Goal: Navigation & Orientation: Find specific page/section

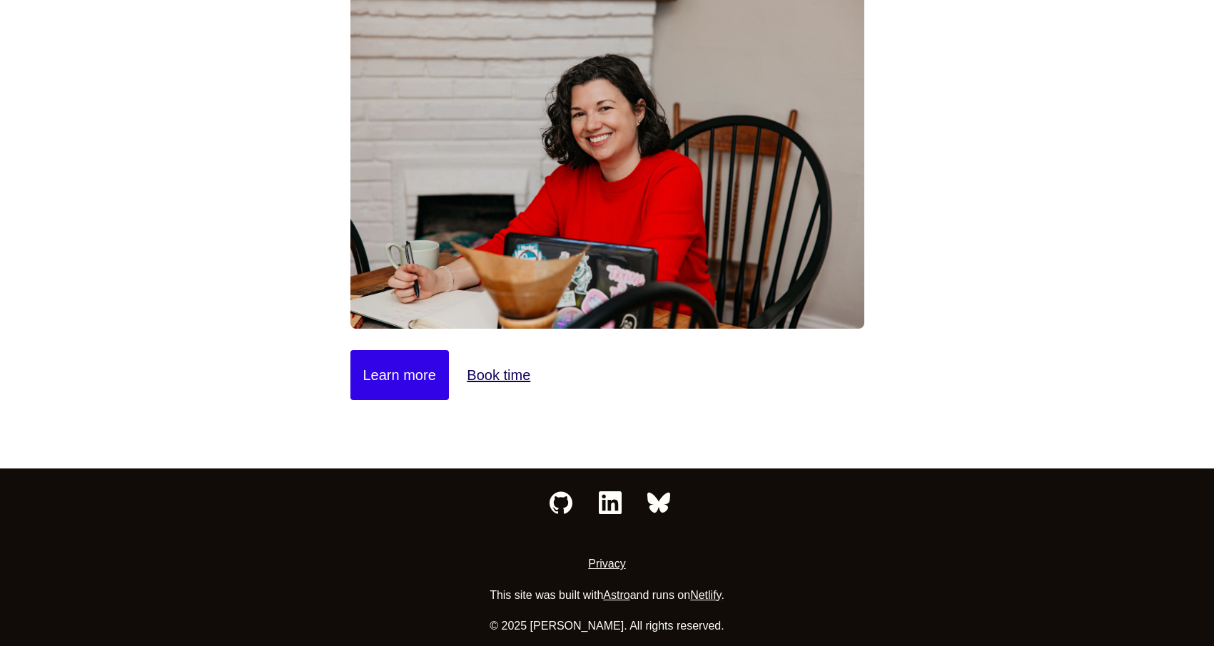
scroll to position [206, 0]
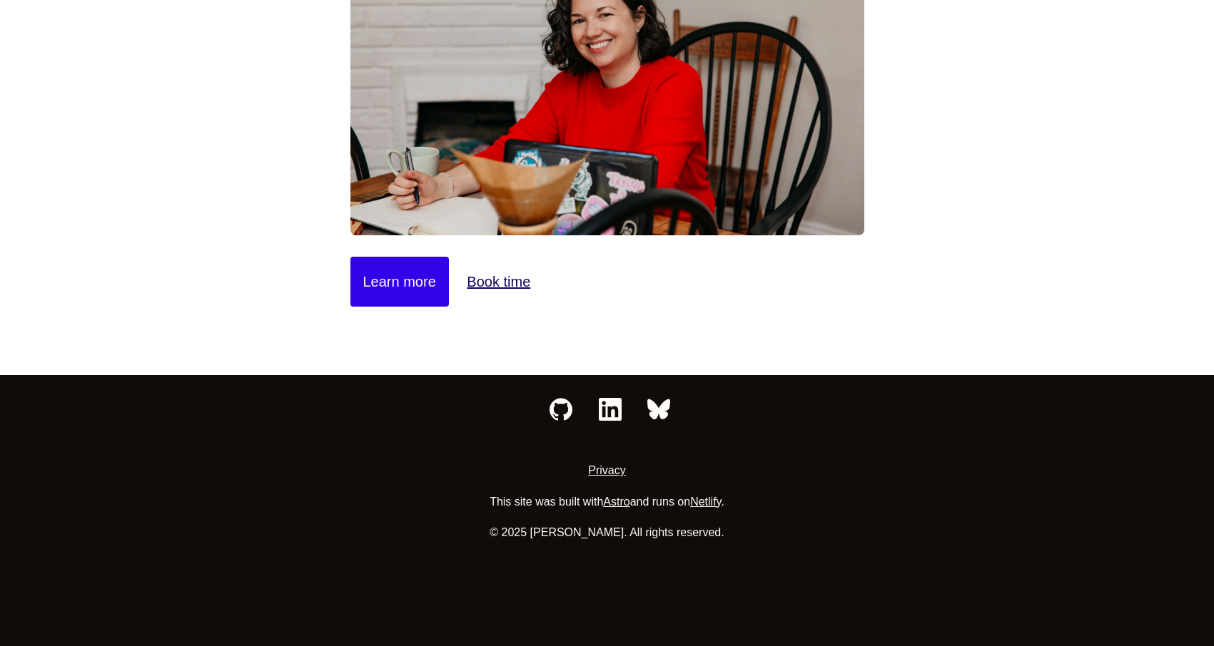
click at [608, 412] on icon "LinkedIn" at bounding box center [610, 409] width 23 height 23
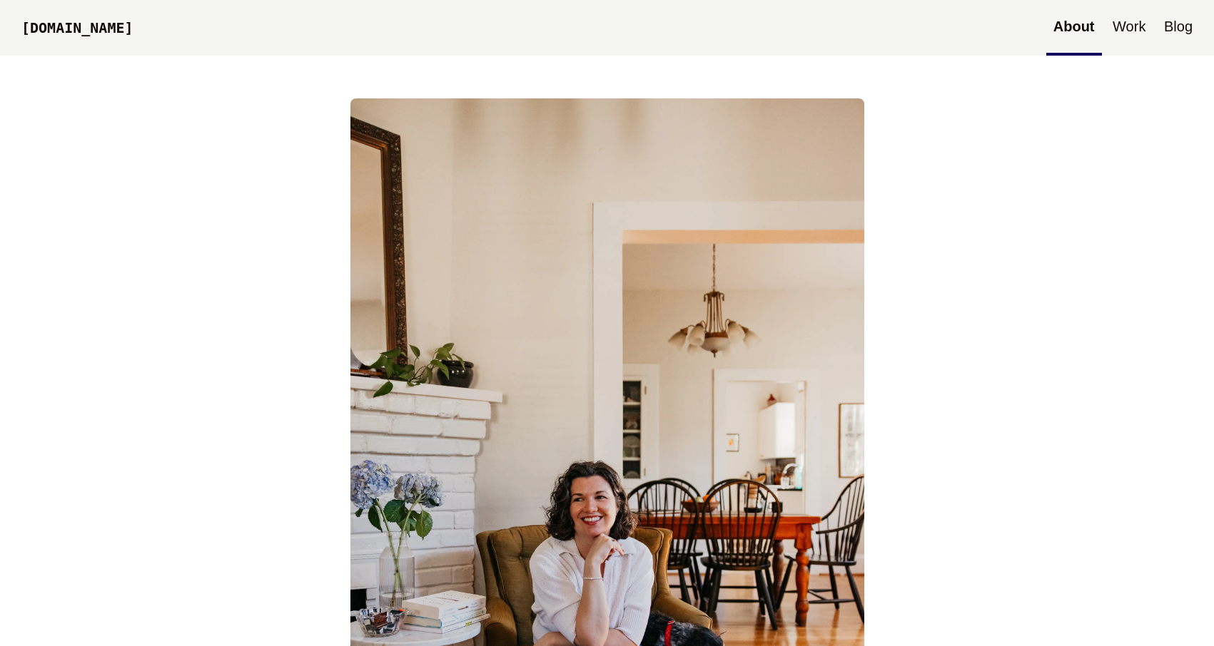
click at [1188, 39] on link "Blog" at bounding box center [1178, 28] width 43 height 56
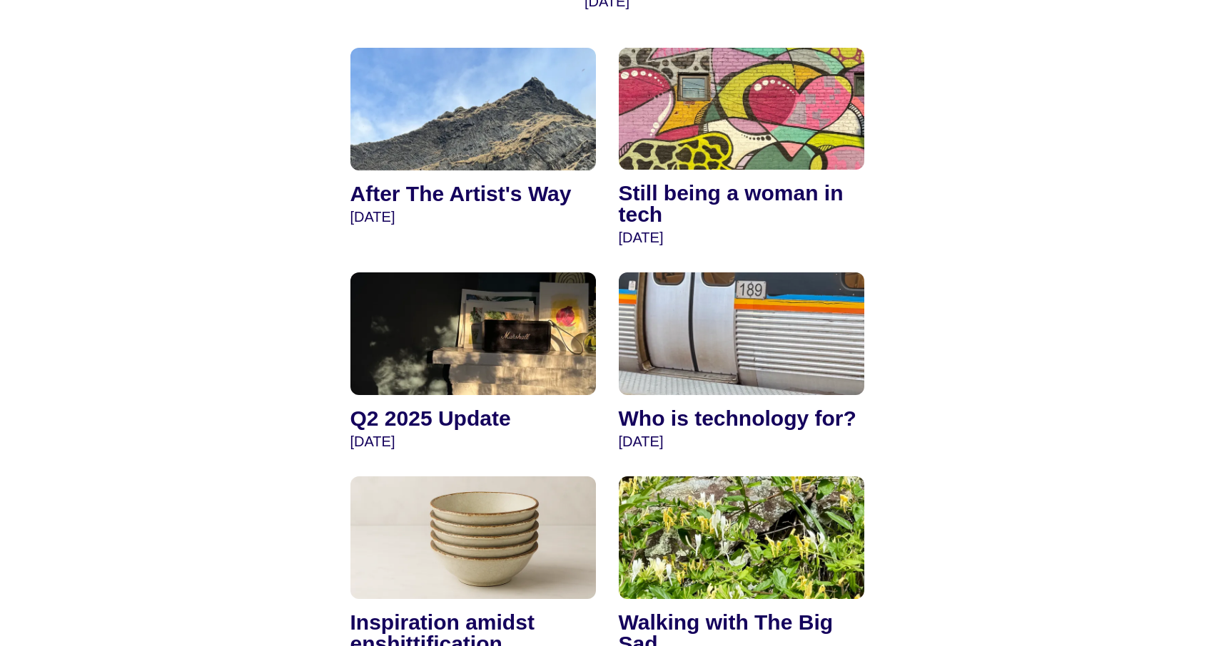
scroll to position [435, 0]
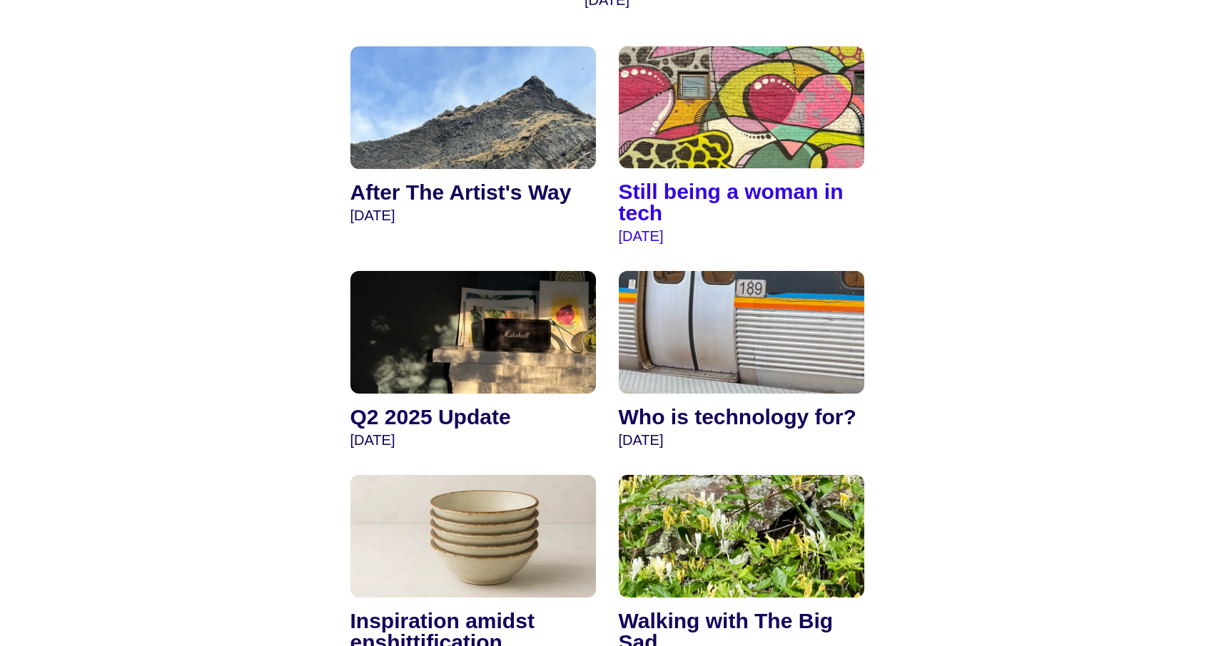
click at [718, 141] on img at bounding box center [741, 107] width 245 height 123
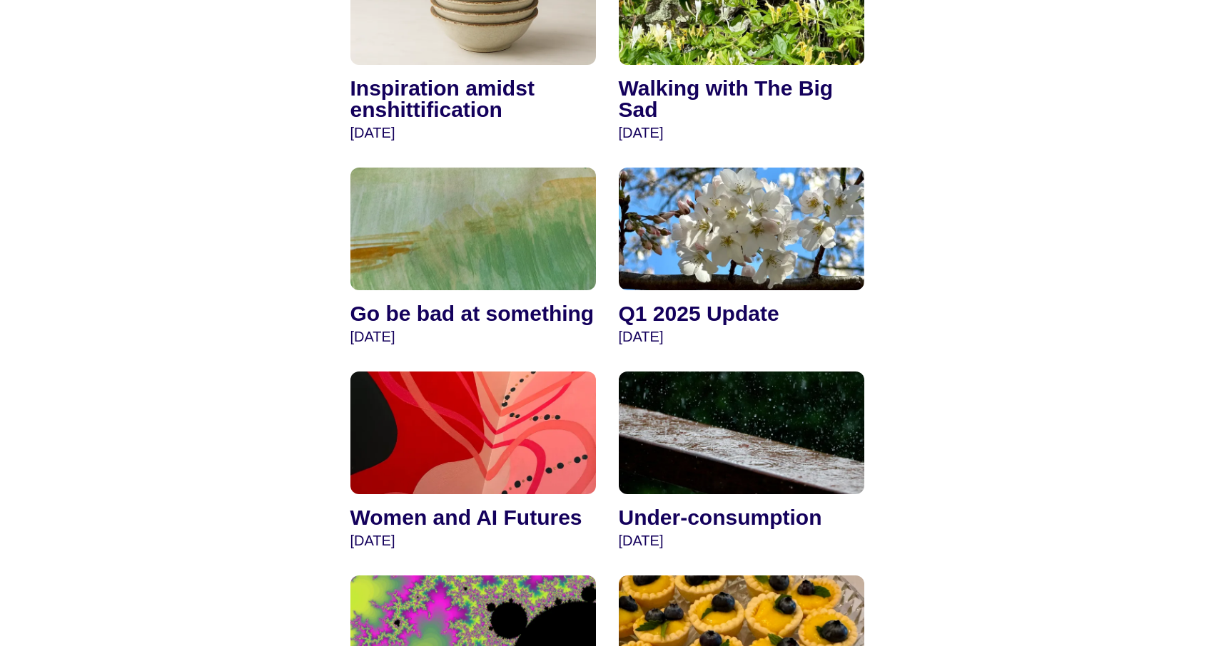
scroll to position [1035, 0]
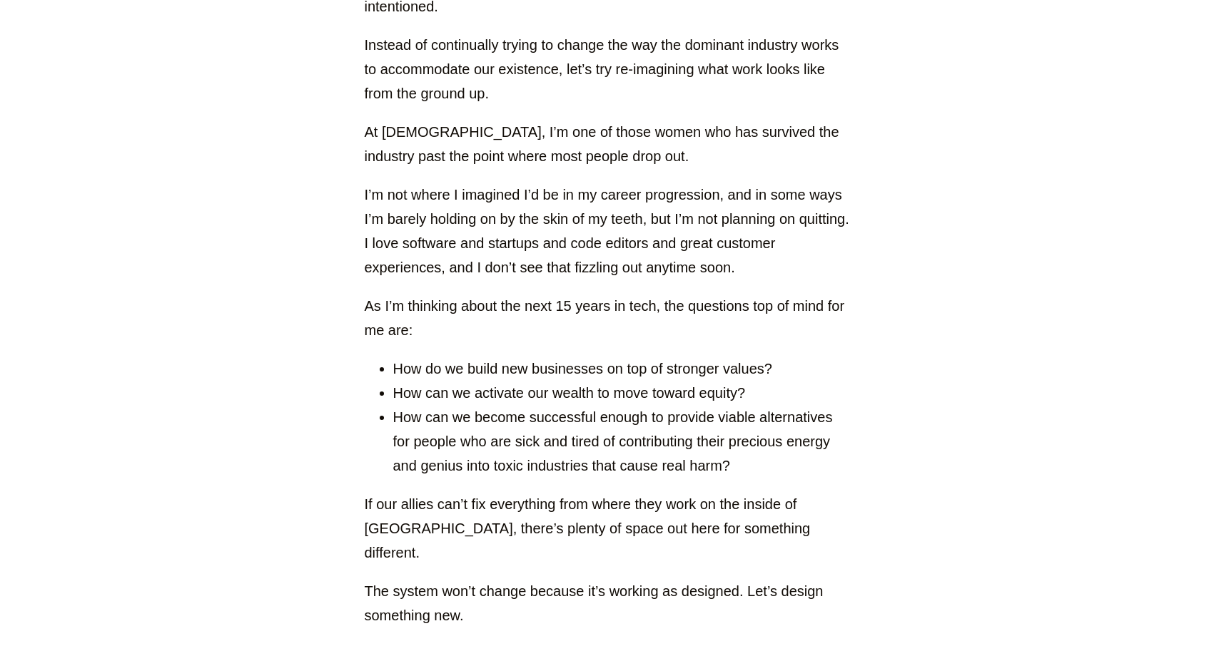
scroll to position [2911, 0]
